Goal: Information Seeking & Learning: Check status

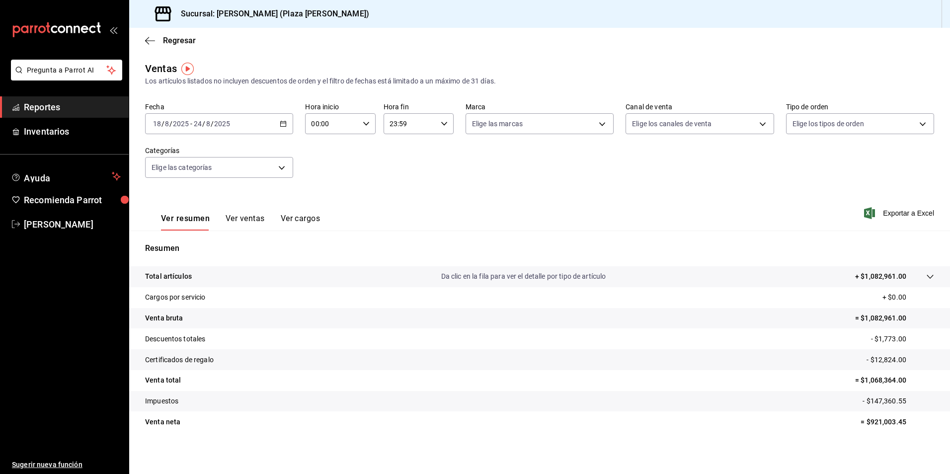
click at [346, 51] on div "Regresar" at bounding box center [539, 40] width 821 height 25
click at [350, 188] on div "Fecha [DATE] [DATE] - [DATE] [DATE] Hora inicio 00:00 Hora inicio Hora fin 23:5…" at bounding box center [539, 145] width 789 height 87
drag, startPoint x: 50, startPoint y: 104, endPoint x: 113, endPoint y: 106, distance: 62.6
click at [52, 104] on span "Reportes" at bounding box center [72, 106] width 97 height 13
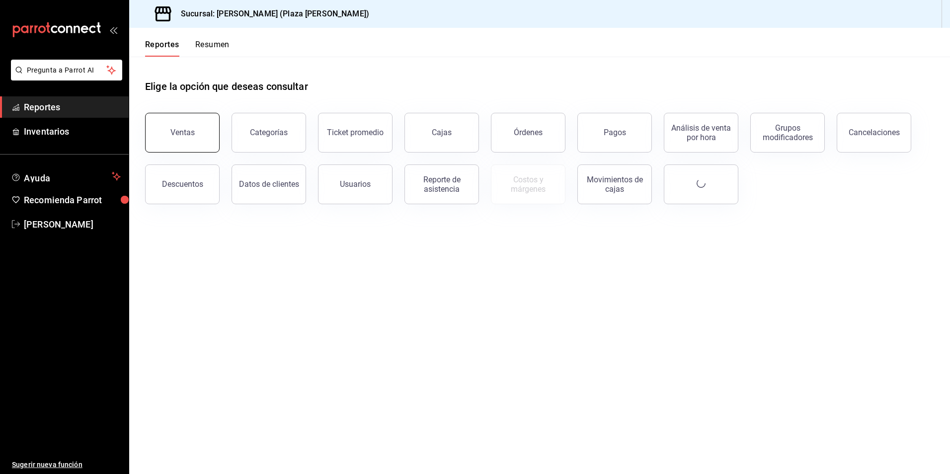
click at [196, 138] on button "Ventas" at bounding box center [182, 133] width 75 height 40
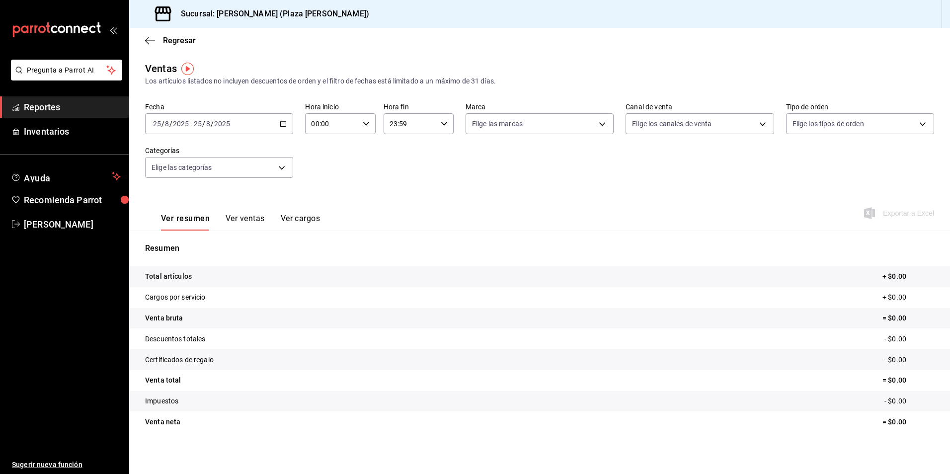
click at [281, 121] on \(Stroke\) "button" at bounding box center [281, 121] width 0 height 0
click at [201, 239] on span "Rango de fechas" at bounding box center [192, 243] width 77 height 10
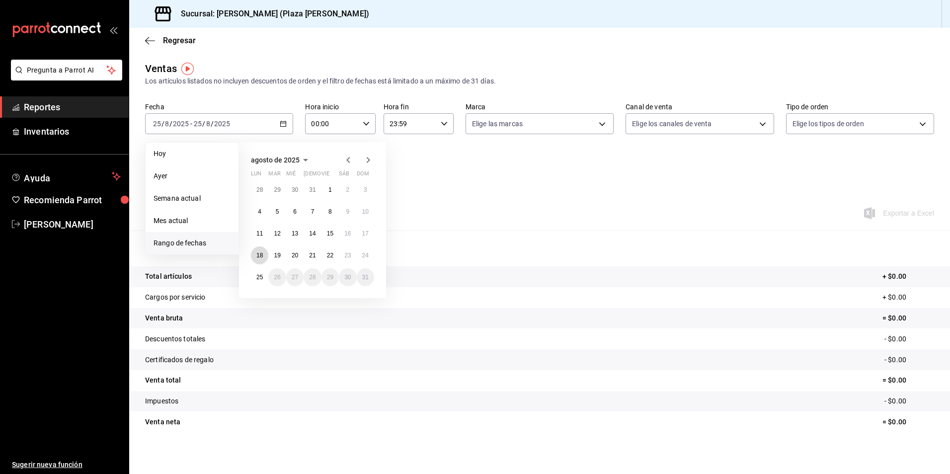
drag, startPoint x: 255, startPoint y: 254, endPoint x: 308, endPoint y: 245, distance: 54.5
click at [255, 254] on button "18" at bounding box center [259, 255] width 17 height 18
click at [368, 256] on abbr "24" at bounding box center [365, 255] width 6 height 7
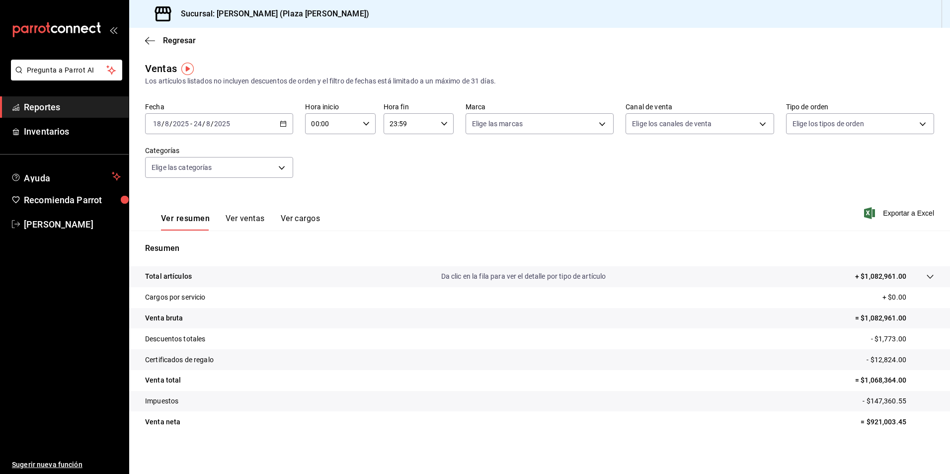
click at [551, 277] on p "Da clic en la fila para ver el detalle por tipo de artículo" at bounding box center [523, 276] width 165 height 10
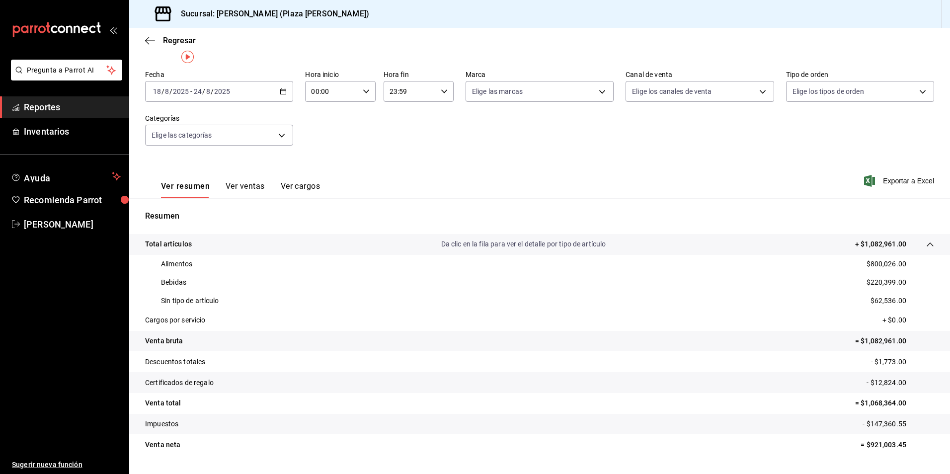
scroll to position [57, 0]
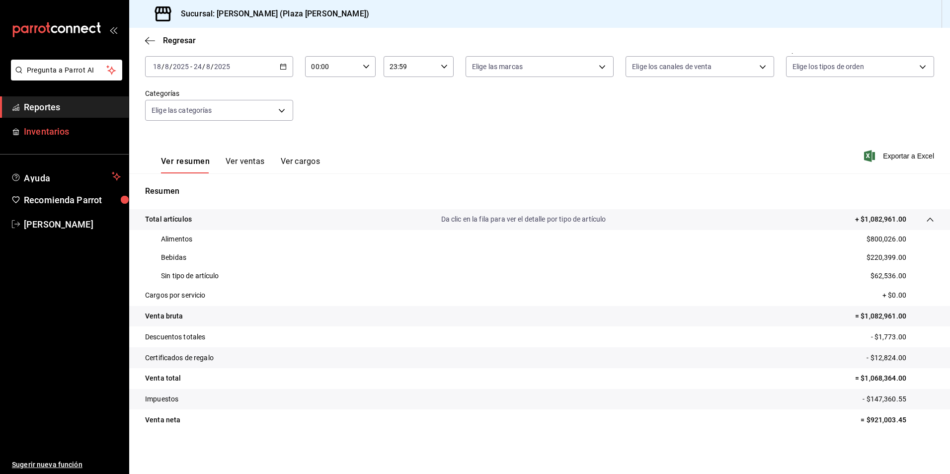
drag, startPoint x: 45, startPoint y: 109, endPoint x: 124, endPoint y: 122, distance: 80.1
click at [45, 109] on span "Reportes" at bounding box center [72, 106] width 97 height 13
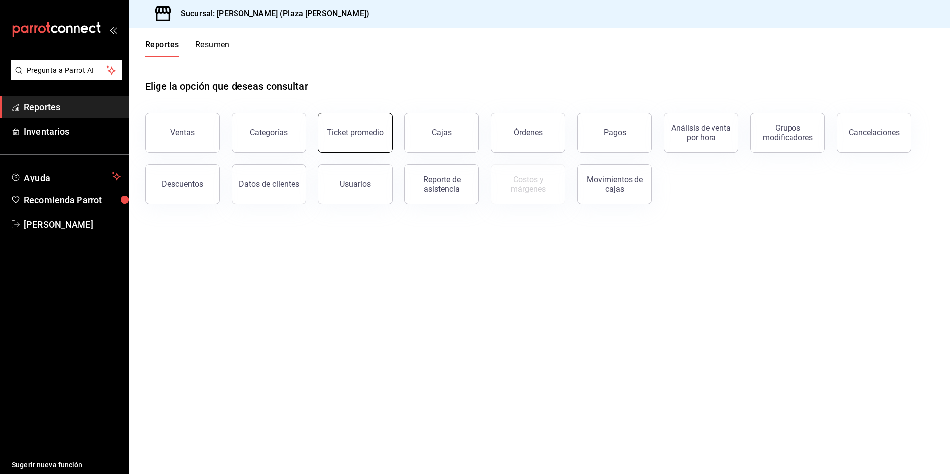
click at [371, 131] on div "Ticket promedio" at bounding box center [355, 132] width 57 height 9
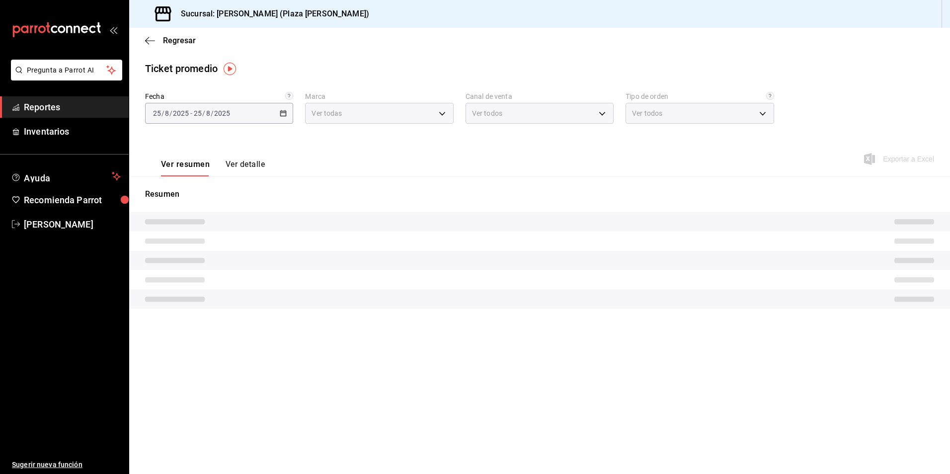
type input "abc0a998-24f3-49b9-87eb-b6f27766d4d5"
type input "PARROT,UBER_EATS,RAPPI,DIDI_FOOD,ONLINE"
type input "c62a6c8a-5deb-4e34-9cb3-511eee532814,EXTERNAL"
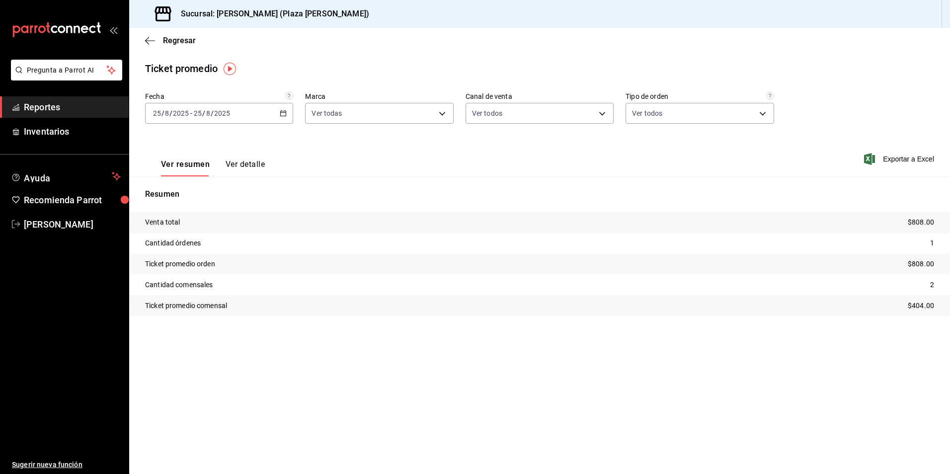
click at [285, 116] on \(Stroke\) "button" at bounding box center [283, 113] width 6 height 5
click at [176, 230] on span "Rango de fechas" at bounding box center [192, 233] width 77 height 10
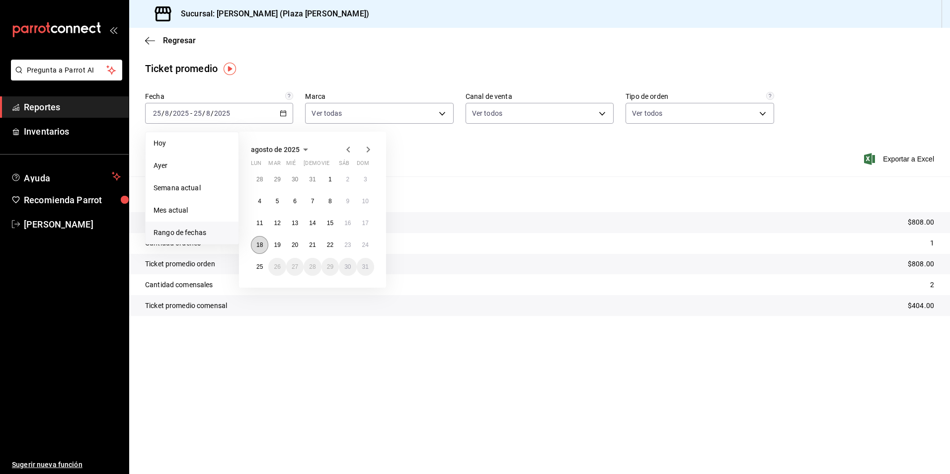
click at [262, 239] on button "18" at bounding box center [259, 245] width 17 height 18
click at [368, 245] on abbr "24" at bounding box center [365, 244] width 6 height 7
